Goal: Transaction & Acquisition: Register for event/course

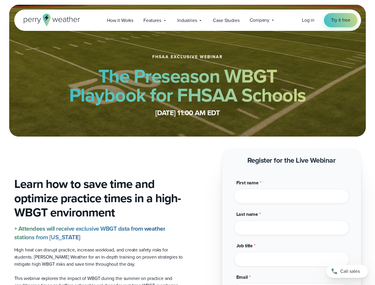
click at [187, 20] on span "Industries" at bounding box center [187, 20] width 20 height 7
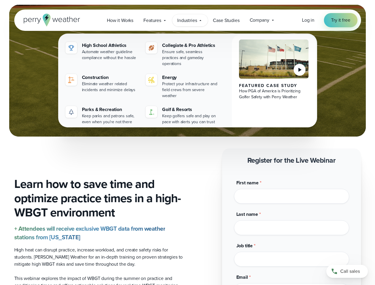
click at [291, 220] on div "Last name *" at bounding box center [291, 223] width 115 height 24
